Goal: Task Accomplishment & Management: Complete application form

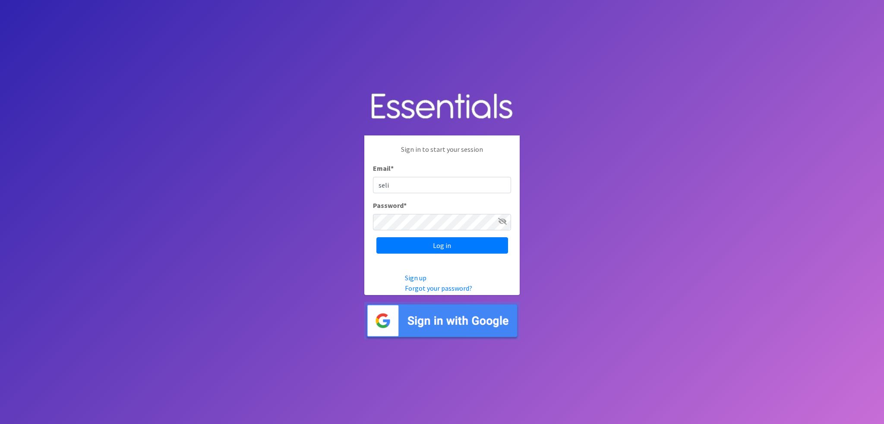
type input "[EMAIL_ADDRESS][DOMAIN_NAME]"
click at [376, 237] on input "Log in" at bounding box center [442, 245] width 132 height 16
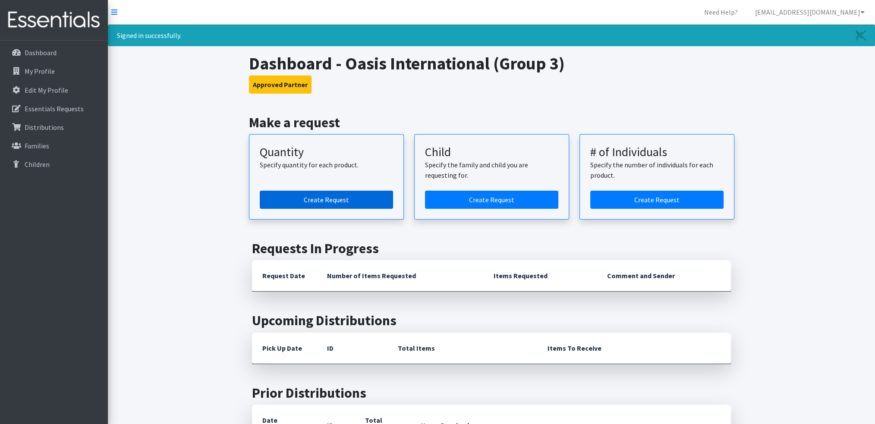
click at [274, 192] on link "Create Request" at bounding box center [326, 200] width 133 height 18
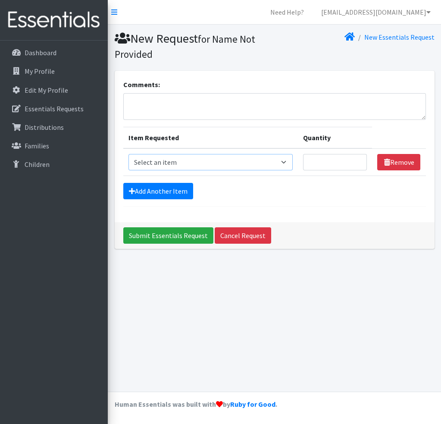
click at [190, 161] on select "Select an item Size 0/Newborn Size 1 Size 2 Size 3 Size 4 Size 5 Size 6 Size 7 …" at bounding box center [211, 162] width 164 height 16
click at [129, 154] on select "Select an item Size 0/Newborn Size 1 Size 2 Size 3 Size 4 Size 5 Size 6 Size 7 …" at bounding box center [211, 162] width 164 height 16
click at [258, 154] on select "Select an item Size 0/Newborn Size 1 Size 2 Size 3 Size 4 Size 5 Size 6 Size 7 …" at bounding box center [211, 162] width 164 height 16
select select "1095"
click at [129, 154] on select "Select an item Size 0/Newborn Size 1 Size 2 Size 3 Size 4 Size 5 Size 6 Size 7 …" at bounding box center [211, 162] width 164 height 16
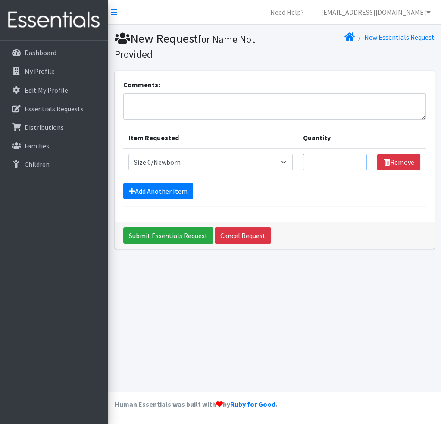
click at [346, 157] on input "Quantity" at bounding box center [335, 162] width 64 height 16
type input "75"
click at [134, 192] on icon at bounding box center [132, 191] width 6 height 7
click at [130, 190] on icon at bounding box center [132, 191] width 6 height 7
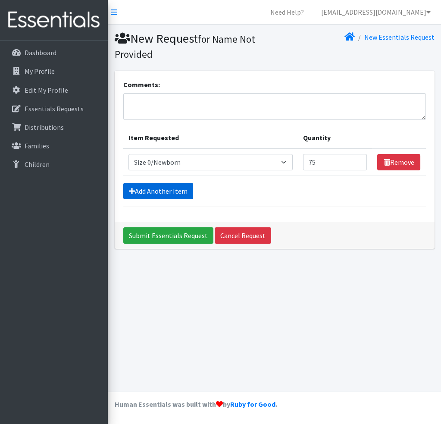
click at [140, 187] on link "Add Another Item" at bounding box center [158, 191] width 70 height 16
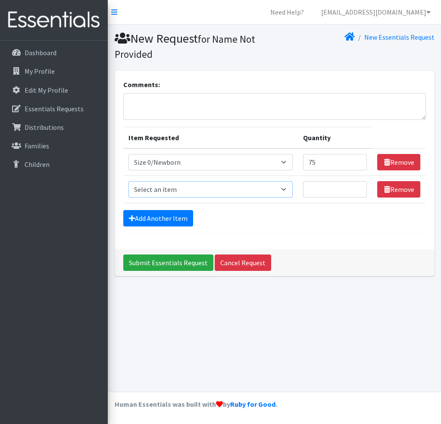
click at [140, 187] on select "Select an item Size 0/Newborn Size 1 Size 2 Size 3 Size 4 Size 5 Size 6 Size 7 …" at bounding box center [211, 189] width 164 height 16
select select "1090"
click at [129, 181] on select "Select an item Size 0/Newborn Size 1 Size 2 Size 3 Size 4 Size 5 Size 6 Size 7 …" at bounding box center [211, 189] width 164 height 16
click at [310, 189] on input "Quantity" at bounding box center [335, 189] width 64 height 16
type input "75"
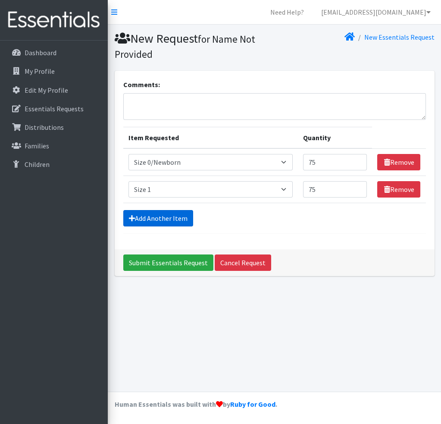
click at [129, 217] on icon at bounding box center [132, 218] width 6 height 7
click at [166, 218] on link "Add Another Item" at bounding box center [158, 218] width 70 height 16
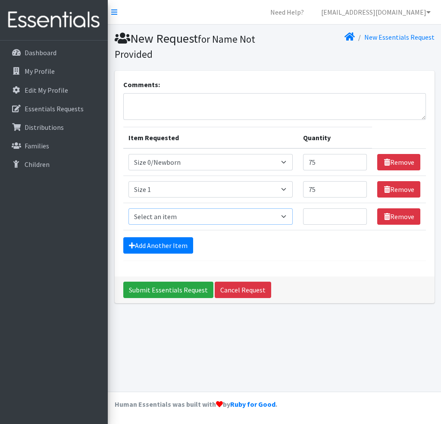
click at [157, 217] on select "Select an item Size 0/Newborn Size 1 Size 2 Size 3 Size 4 Size 5 Size 6 Size 7 …" at bounding box center [211, 216] width 164 height 16
select select "1091"
click at [129, 208] on select "Select an item Size 0/Newborn Size 1 Size 2 Size 3 Size 4 Size 5 Size 6 Size 7 …" at bounding box center [211, 216] width 164 height 16
click at [339, 218] on input "Quantity" at bounding box center [335, 216] width 64 height 16
type input "50"
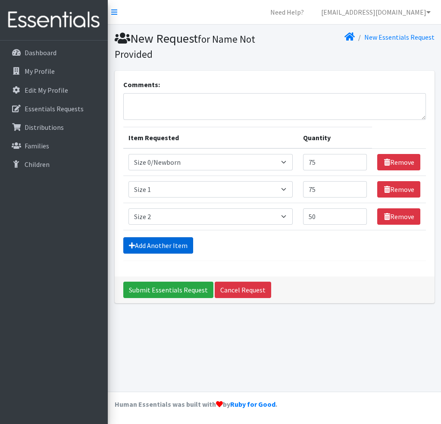
click at [137, 246] on link "Add Another Item" at bounding box center [158, 245] width 70 height 16
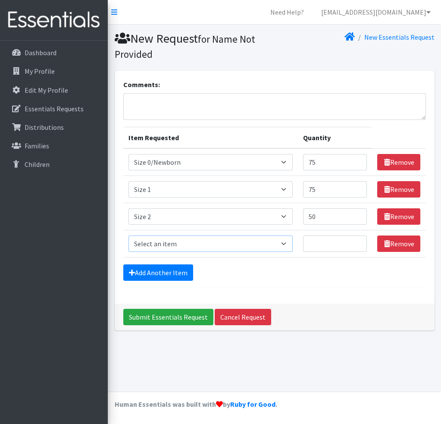
click at [145, 245] on select "Select an item Size 0/Newborn Size 1 Size 2 Size 3 Size 4 Size 5 Size 6 Size 7 …" at bounding box center [211, 244] width 164 height 16
select select "1094"
click at [129, 236] on select "Select an item Size 0/Newborn Size 1 Size 2 Size 3 Size 4 Size 5 Size 6 Size 7 …" at bounding box center [211, 244] width 164 height 16
click at [333, 239] on input "Quantity" at bounding box center [335, 244] width 64 height 16
type input "450"
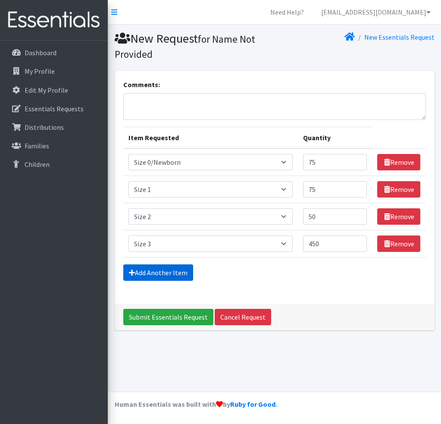
click at [140, 274] on link "Add Another Item" at bounding box center [158, 272] width 70 height 16
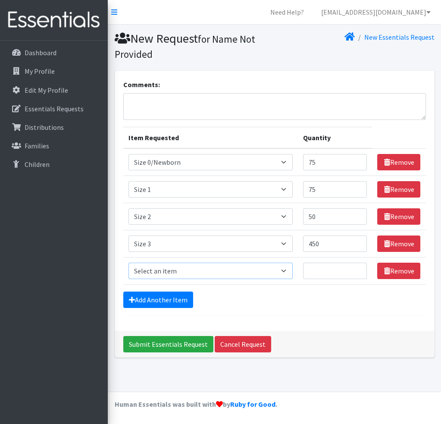
click at [144, 270] on select "Select an item Size 0/Newborn Size 1 Size 2 Size 3 Size 4 Size 5 Size 6 Size 7 …" at bounding box center [211, 271] width 164 height 16
select select "1097"
click at [129, 263] on select "Select an item Size 0/Newborn Size 1 Size 2 Size 3 Size 4 Size 5 Size 6 Size 7 …" at bounding box center [211, 271] width 164 height 16
click at [315, 270] on input "Quantity" at bounding box center [335, 271] width 64 height 16
type input "600"
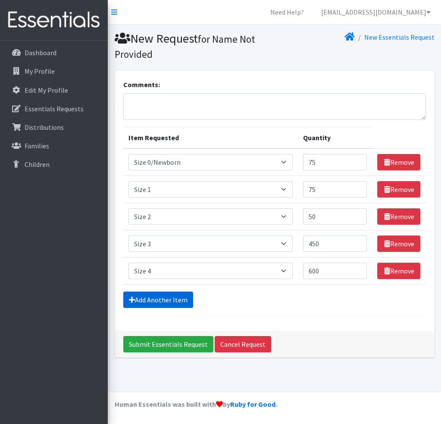
click at [132, 297] on icon at bounding box center [132, 299] width 6 height 7
click at [139, 297] on link "Add Another Item" at bounding box center [158, 300] width 70 height 16
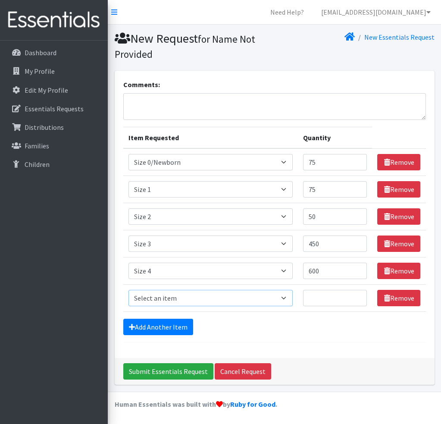
click at [154, 296] on select "Select an item Size 0/Newborn Size 1 Size 2 Size 3 Size 4 Size 5 Size 6 Size 7 …" at bounding box center [211, 298] width 164 height 16
select select "1098"
click at [129, 290] on select "Select an item Size 0/Newborn Size 1 Size 2 Size 3 Size 4 Size 5 Size 6 Size 7 …" at bounding box center [211, 298] width 164 height 16
click at [324, 303] on input "Quantity" at bounding box center [335, 298] width 64 height 16
type input "1000"
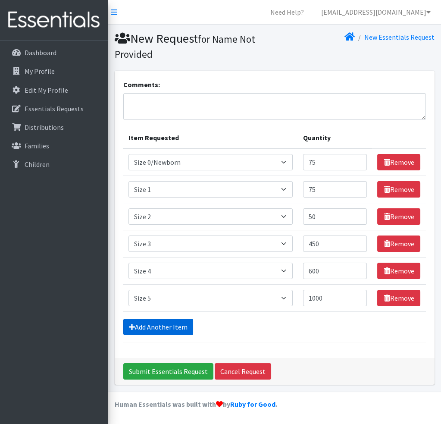
click at [140, 324] on link "Add Another Item" at bounding box center [158, 327] width 70 height 16
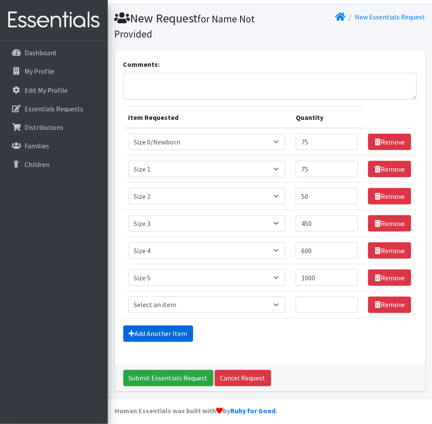
scroll to position [24, 0]
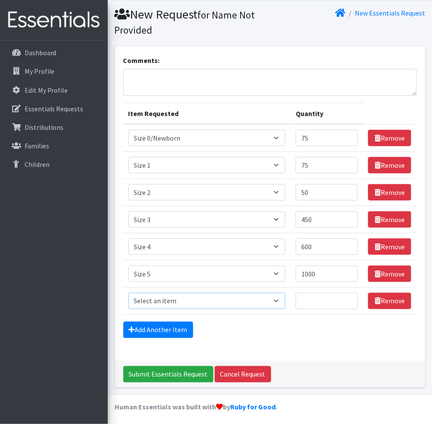
click at [153, 302] on select "Select an item Size 0/Newborn Size 1 Size 2 Size 3 Size 4 Size 5 Size 6 Size 7 …" at bounding box center [207, 301] width 157 height 16
select select "1100"
click at [129, 293] on select "Select an item Size 0/Newborn Size 1 Size 2 Size 3 Size 4 Size 5 Size 6 Size 7 …" at bounding box center [207, 301] width 157 height 16
click at [334, 299] on input "Quantity" at bounding box center [327, 301] width 62 height 16
type input "2800"
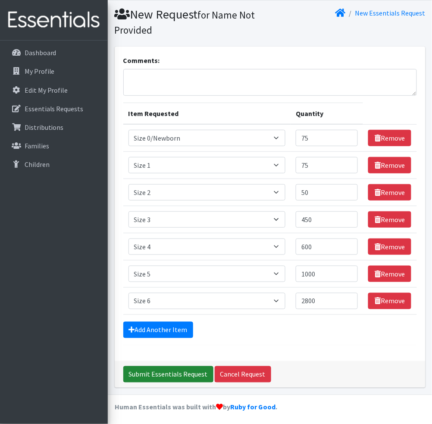
click at [161, 366] on input "Submit Essentials Request" at bounding box center [168, 374] width 90 height 16
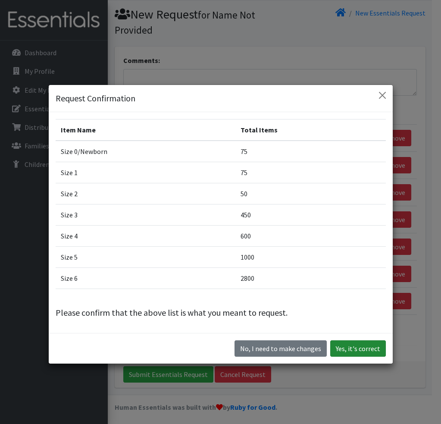
click at [340, 348] on button "Yes, it's correct" at bounding box center [359, 348] width 56 height 16
